Goal: Task Accomplishment & Management: Use online tool/utility

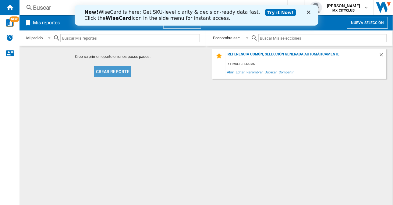
click at [131, 73] on button "Crear reporte" at bounding box center [112, 71] width 37 height 11
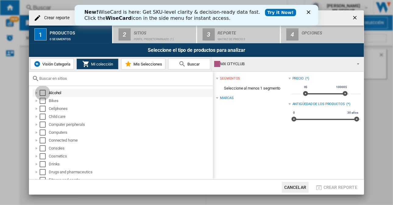
click at [41, 93] on div "Select" at bounding box center [43, 93] width 6 height 6
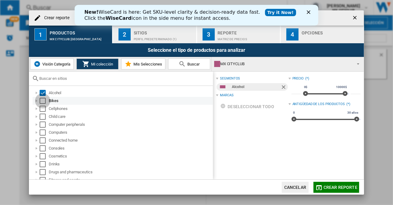
click at [41, 99] on div "Select" at bounding box center [43, 101] width 6 height 6
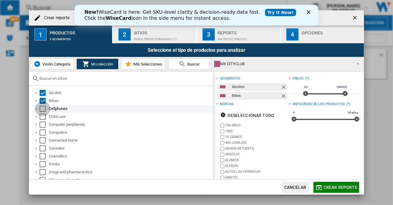
click at [42, 109] on div "Select" at bounding box center [43, 109] width 6 height 6
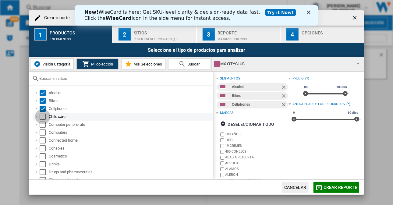
click at [42, 119] on div "Select" at bounding box center [43, 117] width 6 height 6
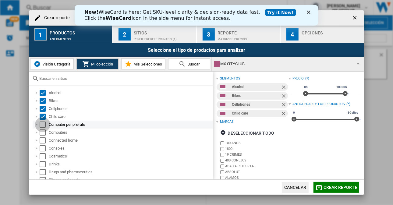
click at [43, 122] on div "Select" at bounding box center [43, 125] width 6 height 6
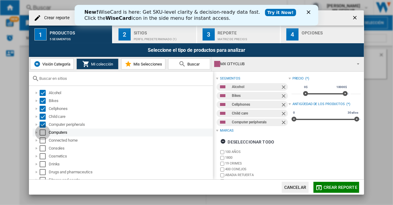
click at [43, 131] on div "Select" at bounding box center [43, 132] width 6 height 6
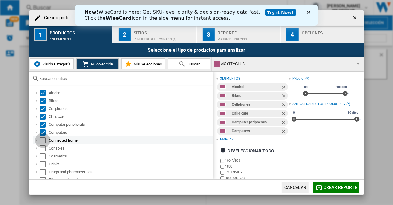
click at [41, 138] on div "Select" at bounding box center [43, 140] width 6 height 6
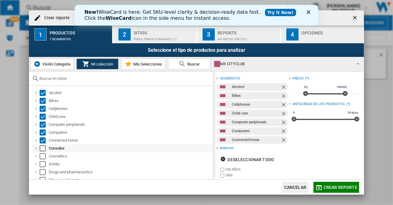
click at [43, 146] on div "Select" at bounding box center [43, 148] width 6 height 6
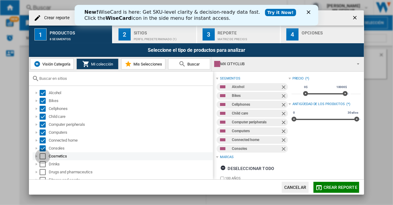
click at [42, 158] on div "Select" at bounding box center [43, 156] width 6 height 6
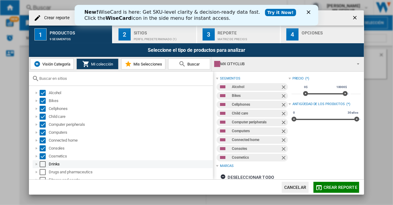
click at [42, 165] on div "Select" at bounding box center [43, 164] width 6 height 6
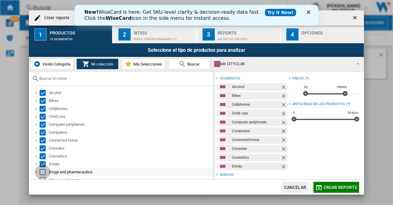
click at [40, 174] on div "Select" at bounding box center [43, 172] width 6 height 6
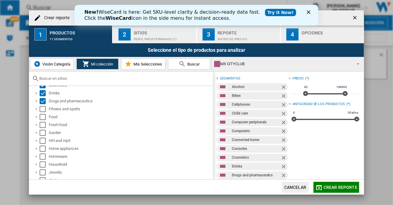
scroll to position [72, 0]
click at [44, 109] on div "Select" at bounding box center [43, 108] width 6 height 6
click at [43, 120] on div "Fresh food" at bounding box center [123, 124] width 180 height 8
drag, startPoint x: 42, startPoint y: 114, endPoint x: 43, endPoint y: 125, distance: 10.8
click at [43, 125] on ol "Alcohol Bikes Cellphones Child care Computer peripherals Computers Connected ho…" at bounding box center [122, 155] width 181 height 277
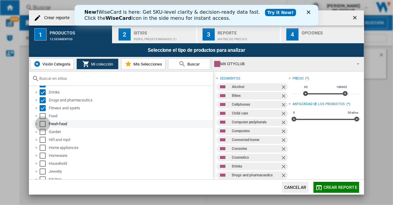
click at [43, 125] on div "Select" at bounding box center [43, 124] width 6 height 6
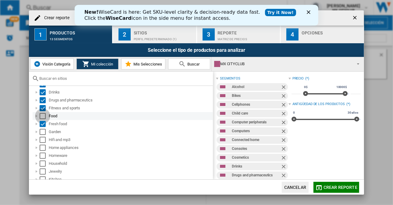
click at [43, 116] on div "Select" at bounding box center [43, 116] width 6 height 6
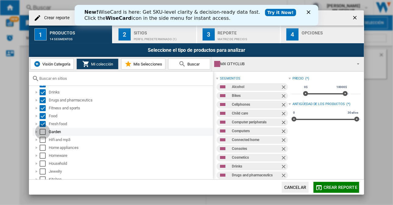
click at [43, 131] on div "Select" at bounding box center [43, 132] width 6 height 6
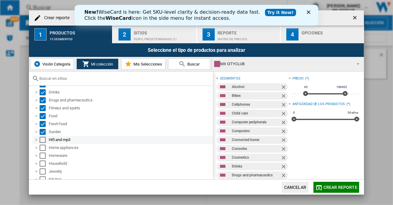
click at [43, 140] on div "Select" at bounding box center [43, 140] width 6 height 6
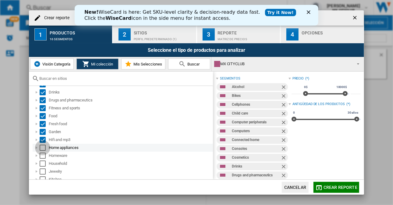
click at [43, 149] on div "Select" at bounding box center [43, 148] width 6 height 6
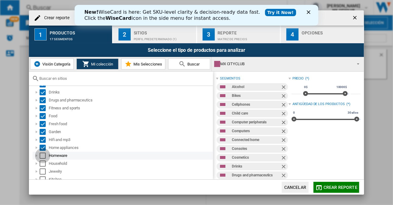
click at [43, 153] on div "Select" at bounding box center [43, 156] width 6 height 6
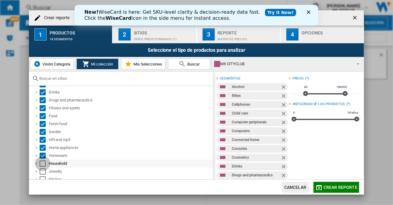
click at [42, 162] on div "Select" at bounding box center [43, 164] width 6 height 6
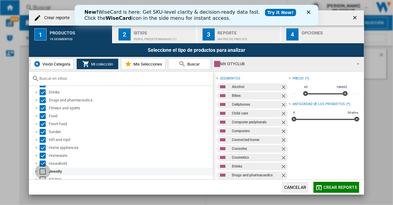
click at [42, 172] on div "Select" at bounding box center [43, 171] width 6 height 6
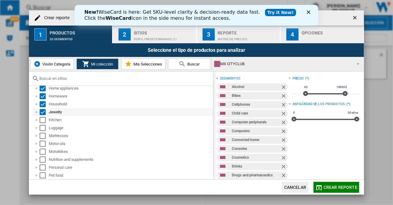
scroll to position [132, 0]
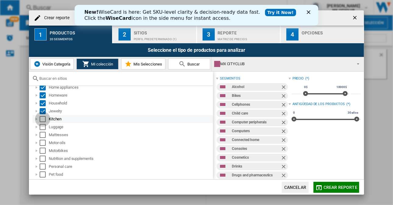
click at [44, 118] on div "Select" at bounding box center [43, 119] width 6 height 6
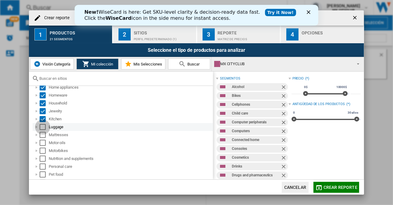
click at [41, 127] on div "Select" at bounding box center [43, 127] width 6 height 6
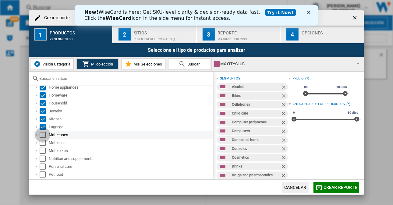
click at [42, 133] on div "Select" at bounding box center [43, 135] width 6 height 6
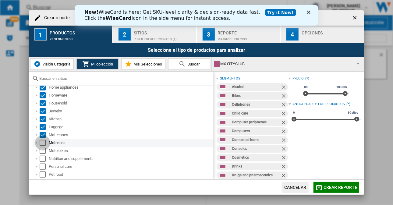
click at [43, 144] on div "Select" at bounding box center [43, 143] width 6 height 6
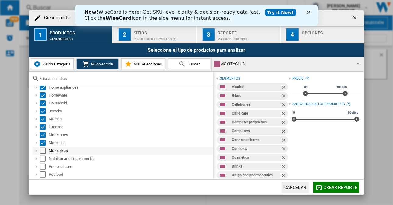
click at [42, 152] on div "Select" at bounding box center [43, 151] width 6 height 6
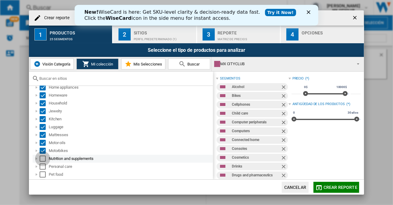
click at [40, 159] on div "Select" at bounding box center [43, 159] width 6 height 6
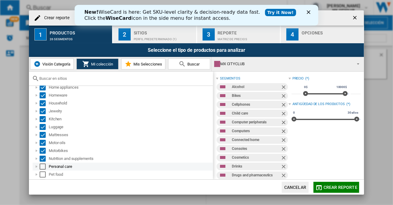
click at [41, 167] on div "Select" at bounding box center [43, 167] width 6 height 6
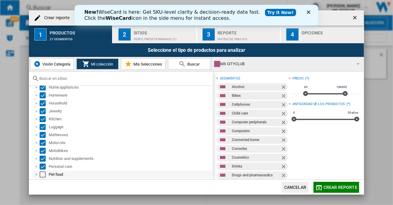
click at [46, 176] on md-checkbox "Select" at bounding box center [44, 175] width 9 height 6
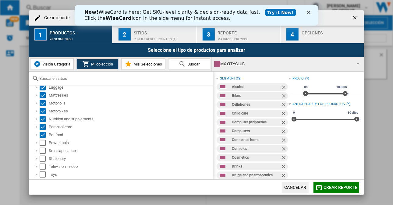
scroll to position [186, 0]
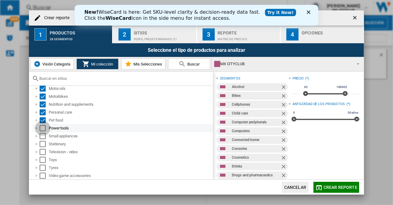
click at [43, 127] on div "Select" at bounding box center [43, 128] width 6 height 6
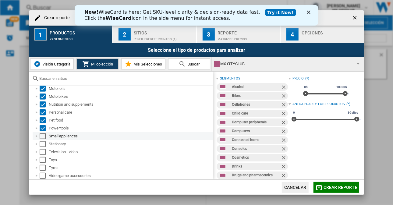
click at [44, 135] on div "Select" at bounding box center [43, 136] width 6 height 6
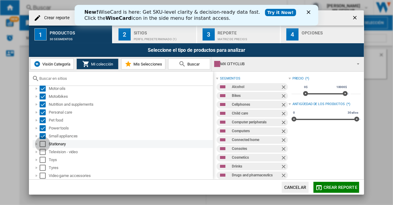
click at [42, 143] on div "Select" at bounding box center [43, 144] width 6 height 6
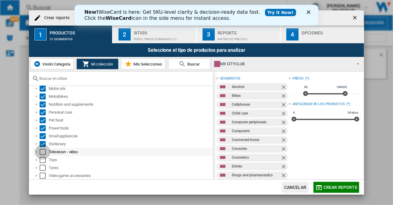
click at [42, 154] on div "Select" at bounding box center [43, 152] width 6 height 6
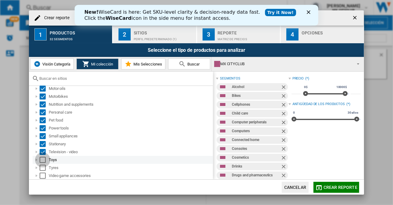
click at [42, 161] on div "Select" at bounding box center [43, 160] width 6 height 6
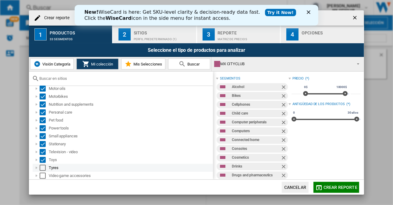
click at [42, 165] on div "Select" at bounding box center [43, 168] width 6 height 6
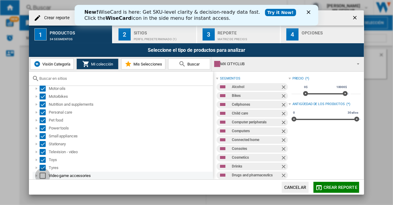
click at [43, 174] on div "Select" at bounding box center [43, 176] width 6 height 6
click at [102, 64] on span "Mi colección" at bounding box center [101, 64] width 23 height 5
click at [124, 37] on div "2" at bounding box center [125, 34] width 12 height 12
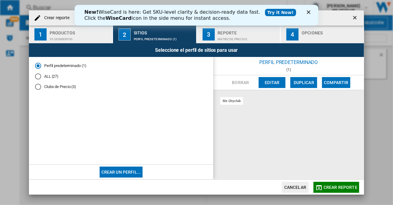
click at [310, 11] on polygon "Close" at bounding box center [309, 12] width 4 height 4
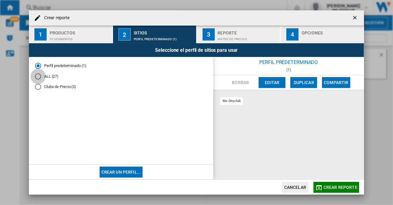
click at [39, 73] on div "ALL (27)" at bounding box center [38, 76] width 6 height 6
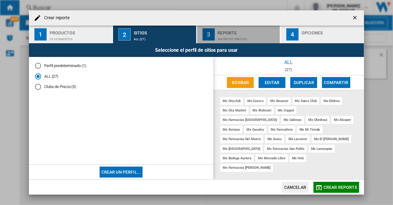
click at [210, 34] on div "3" at bounding box center [209, 34] width 12 height 12
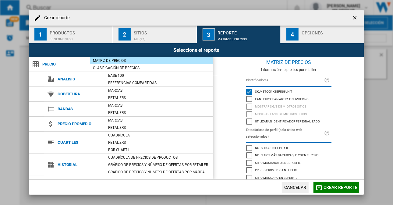
click at [343, 186] on span "Crear reporte" at bounding box center [341, 187] width 34 height 5
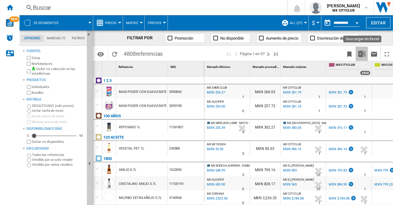
click at [364, 51] on img "Descargar en Excel" at bounding box center [361, 53] width 7 height 7
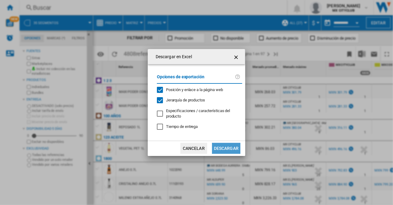
click at [227, 152] on button "Descargar" at bounding box center [226, 148] width 28 height 11
